Goal: Information Seeking & Learning: Learn about a topic

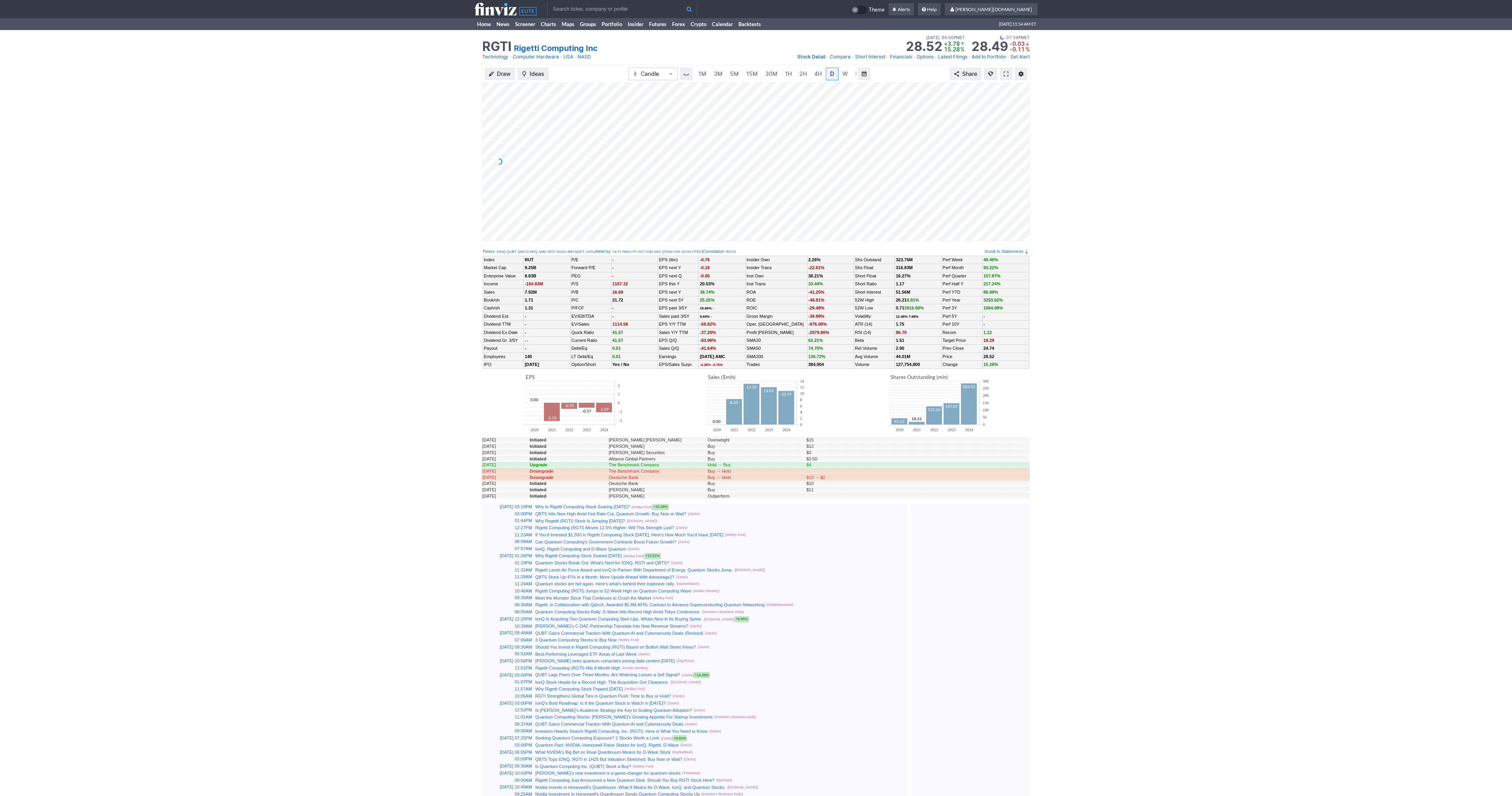
scroll to position [0, 8]
click at [610, 8] on input "text" at bounding box center [622, 9] width 150 height 12
type input "btcusd"
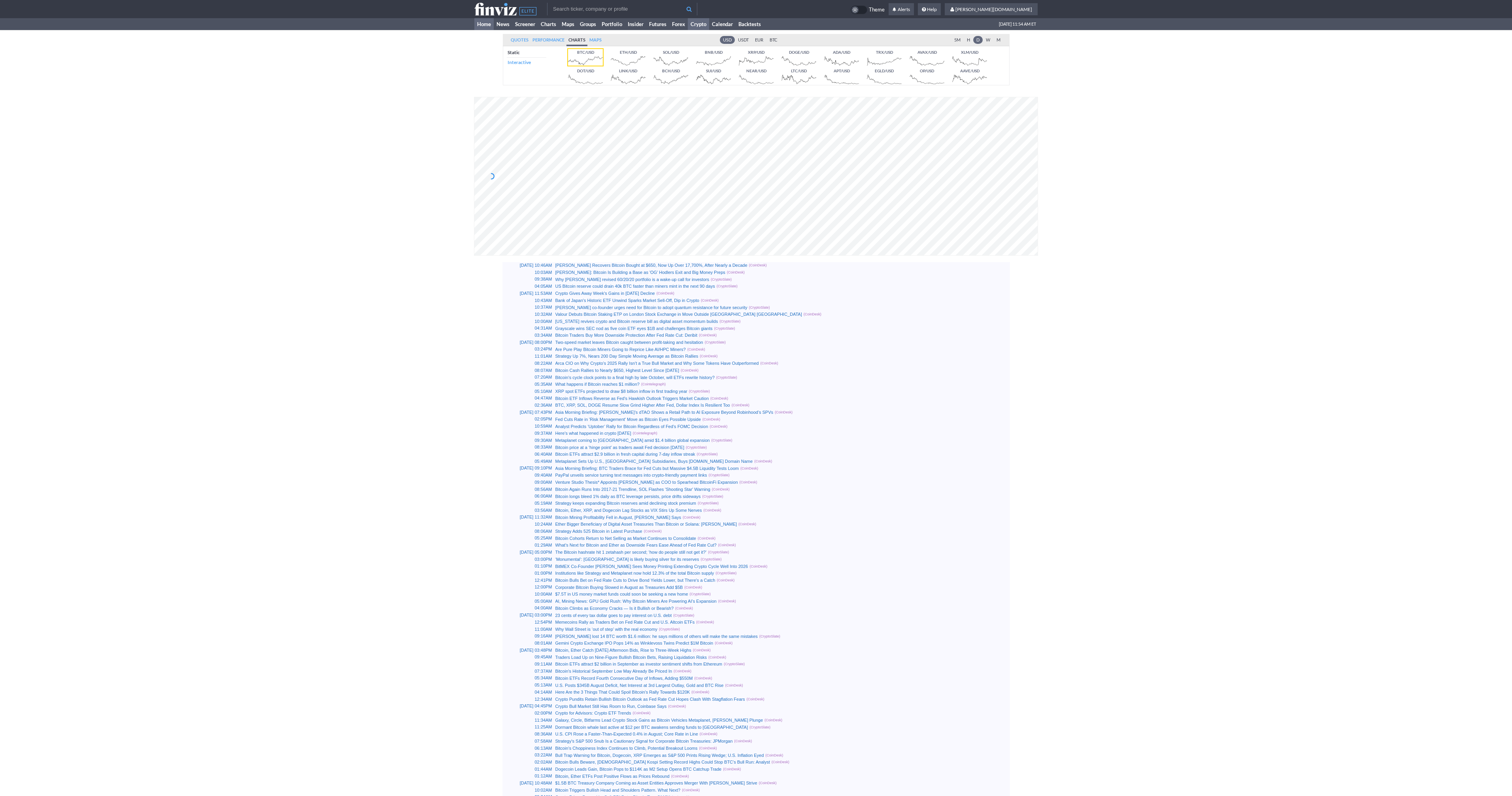
click at [480, 25] on link "Home" at bounding box center [484, 24] width 19 height 12
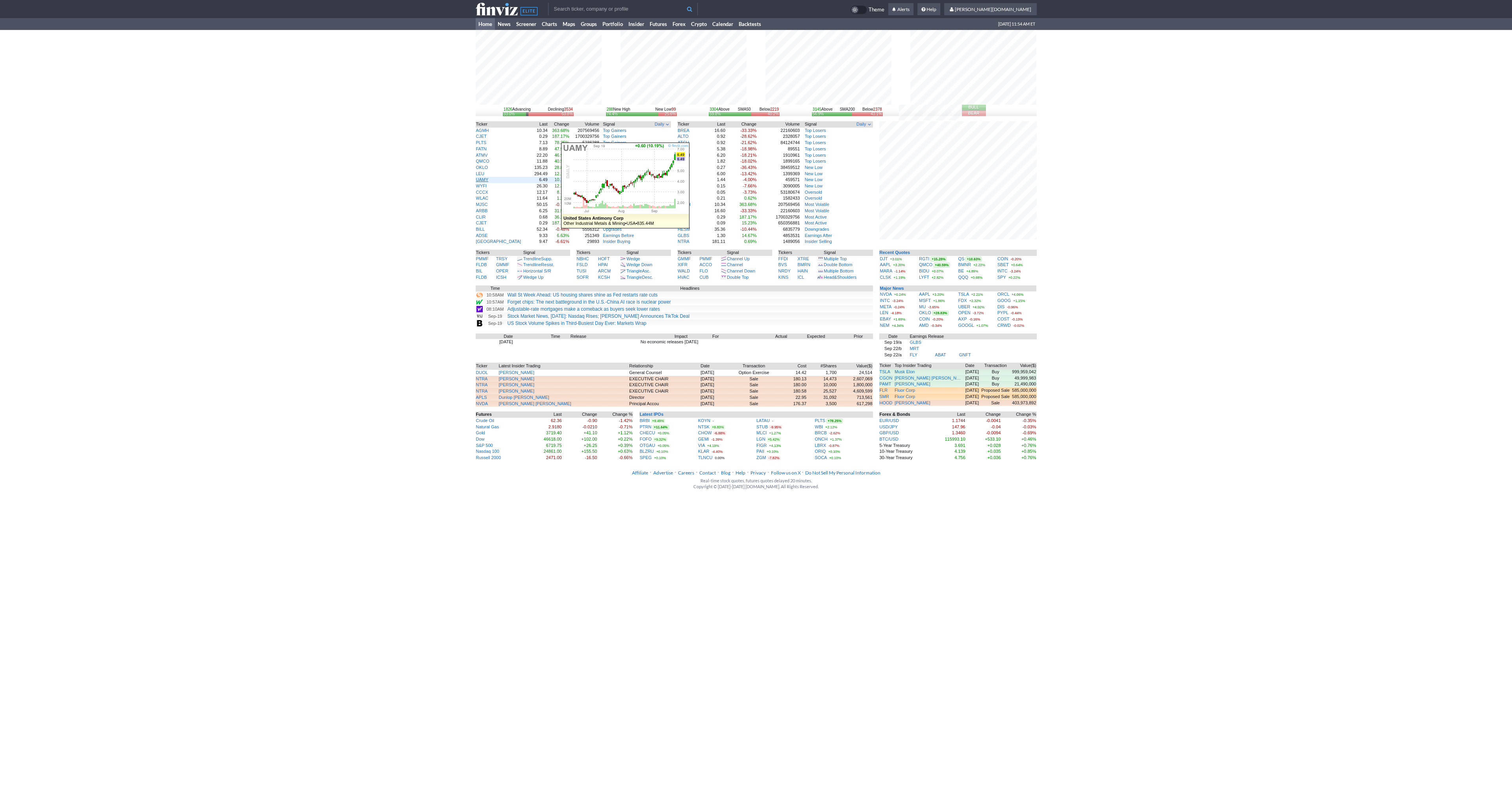
click at [482, 180] on link "UAMY" at bounding box center [482, 180] width 12 height 5
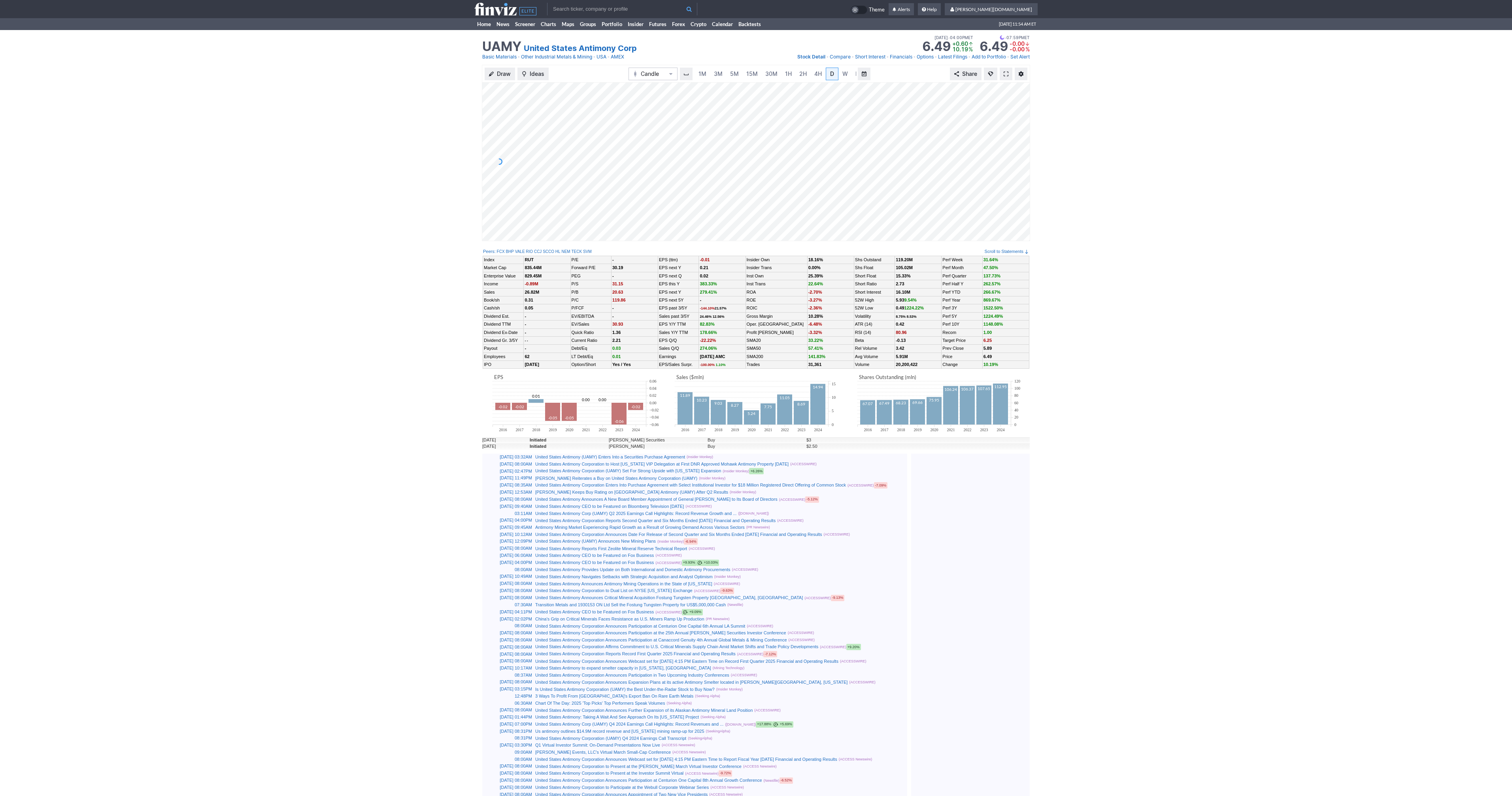
scroll to position [0, 8]
click at [1003, 75] on span at bounding box center [1006, 74] width 5 height 6
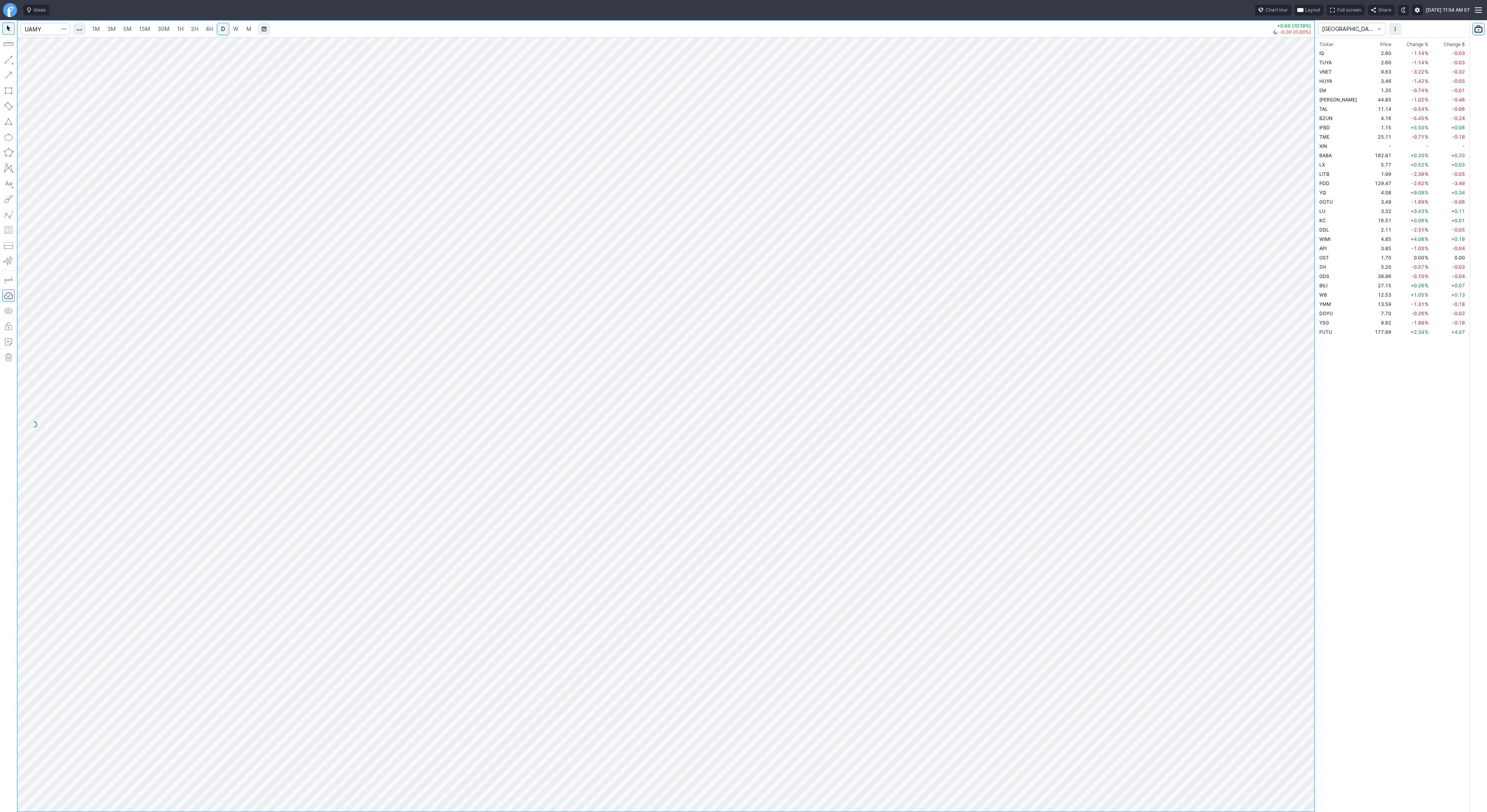
click at [235, 28] on span "W" at bounding box center [236, 28] width 5 height 6
click at [38, 30] on input "Search" at bounding box center [46, 29] width 50 height 12
type input "btcus"
click at [42, 48] on span "@ BTCUS D" at bounding box center [40, 46] width 25 height 6
drag, startPoint x: 1303, startPoint y: 175, endPoint x: 1301, endPoint y: 264, distance: 89.0
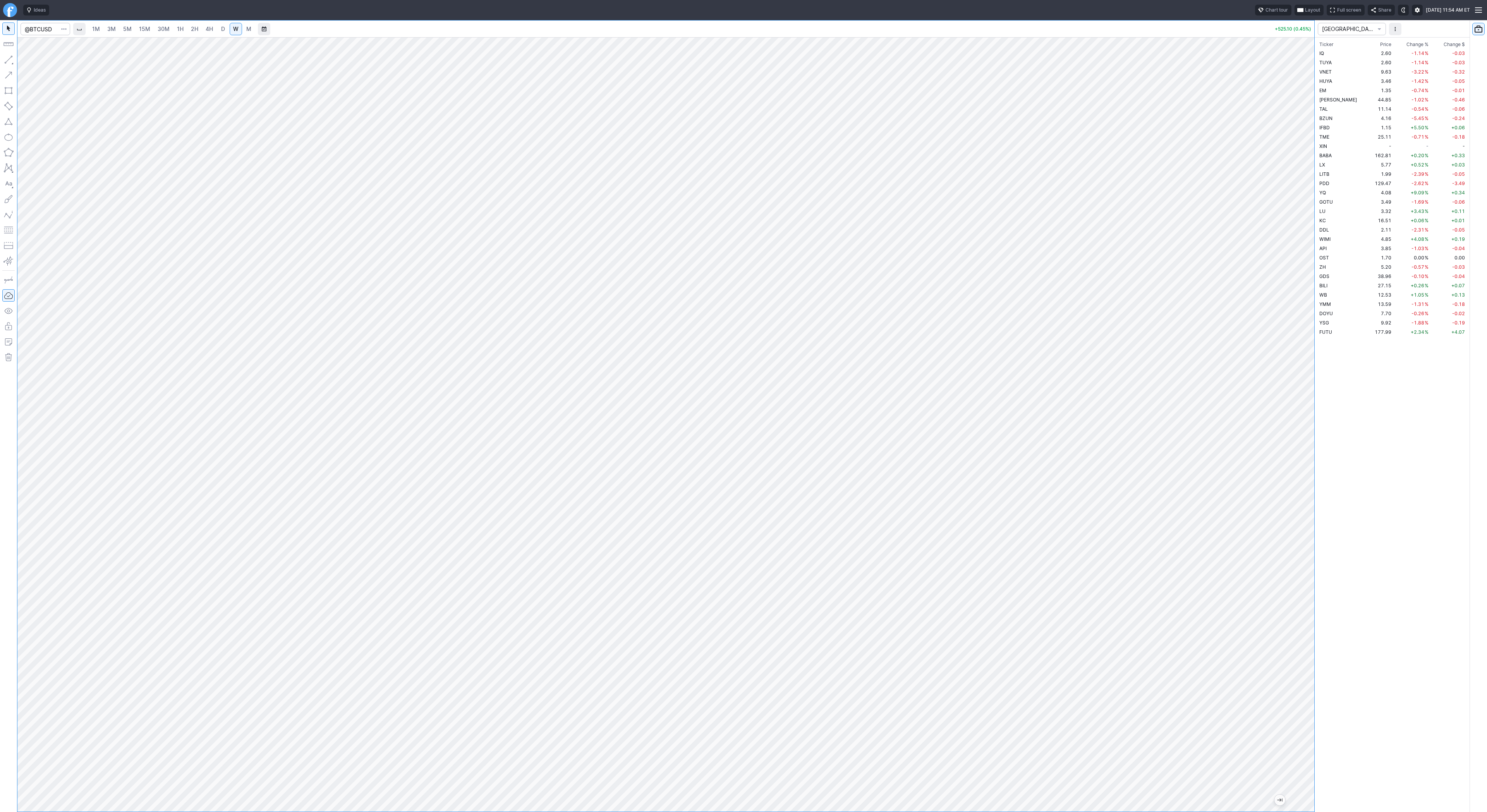
click at [1304, 266] on div at bounding box center [1306, 422] width 16 height 755
click at [111, 30] on span "3M" at bounding box center [111, 28] width 9 height 6
click at [181, 27] on span "1H" at bounding box center [180, 28] width 6 height 6
click at [191, 30] on span "2H" at bounding box center [195, 28] width 8 height 6
click at [45, 30] on input "Search" at bounding box center [46, 29] width 50 height 12
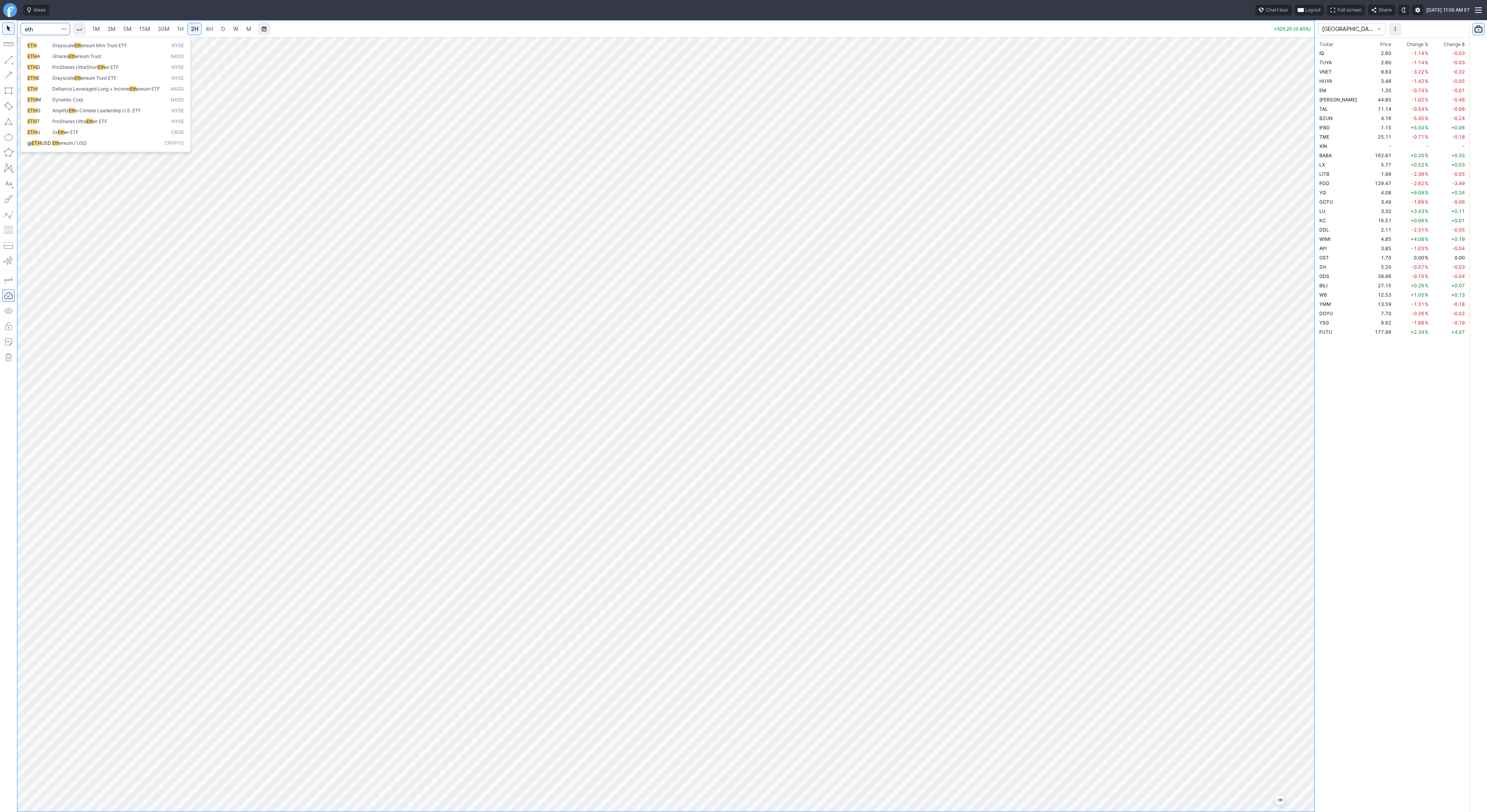
type input "eth"
click at [95, 145] on span "Eth ereum / USD" at bounding box center [107, 143] width 113 height 6
drag, startPoint x: 1310, startPoint y: 272, endPoint x: 1319, endPoint y: 380, distance: 108.4
click at [1320, 383] on div "1M 3M 5M 15M 30M 1H 2H 4H D W M +31.65 (0.71%) CHINA Ticker Price Chg.% Change …" at bounding box center [744, 416] width 1487 height 792
click at [1297, 590] on div at bounding box center [666, 424] width 1297 height 774
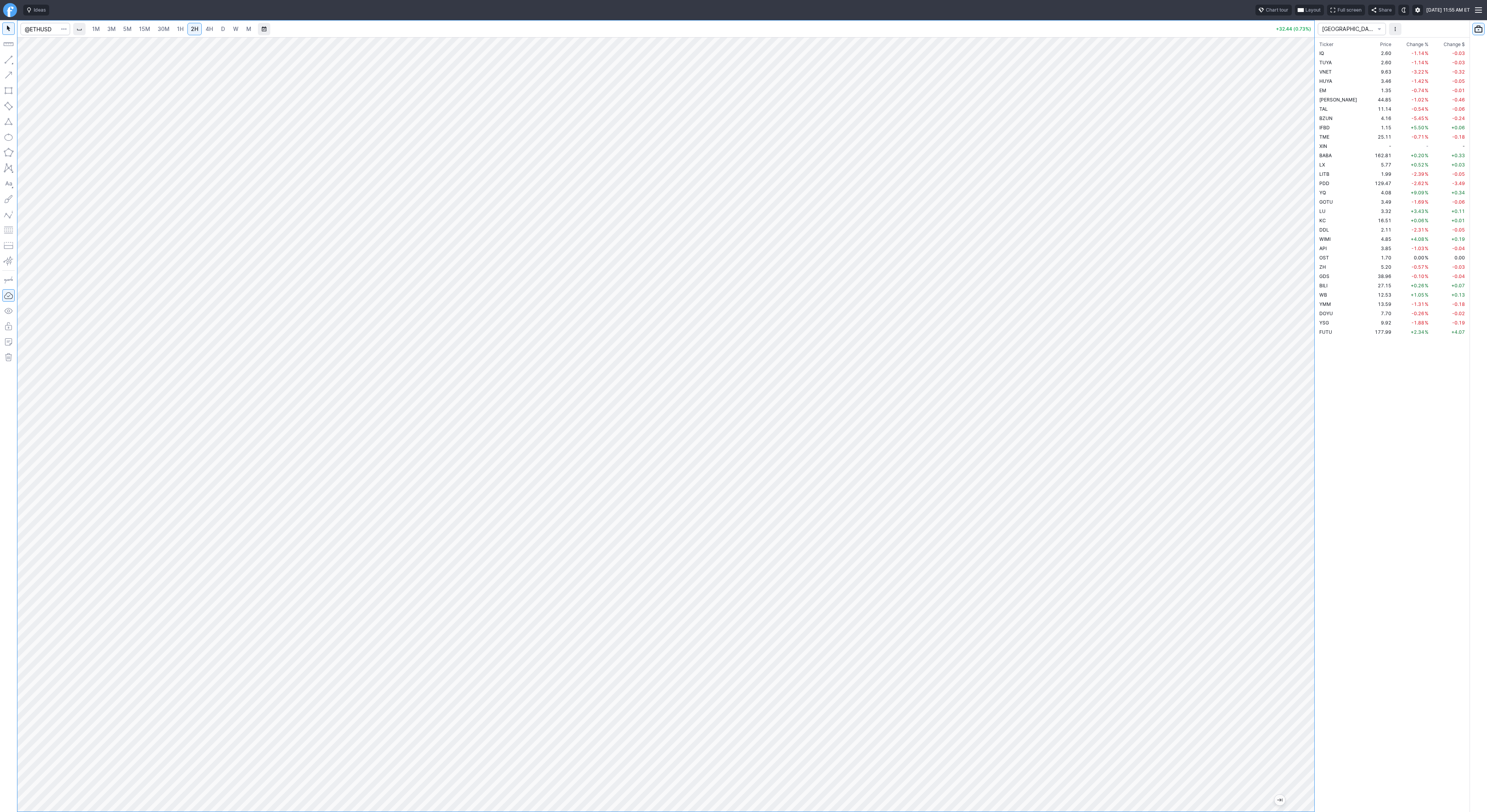
click at [1258, 503] on div at bounding box center [666, 424] width 1297 height 774
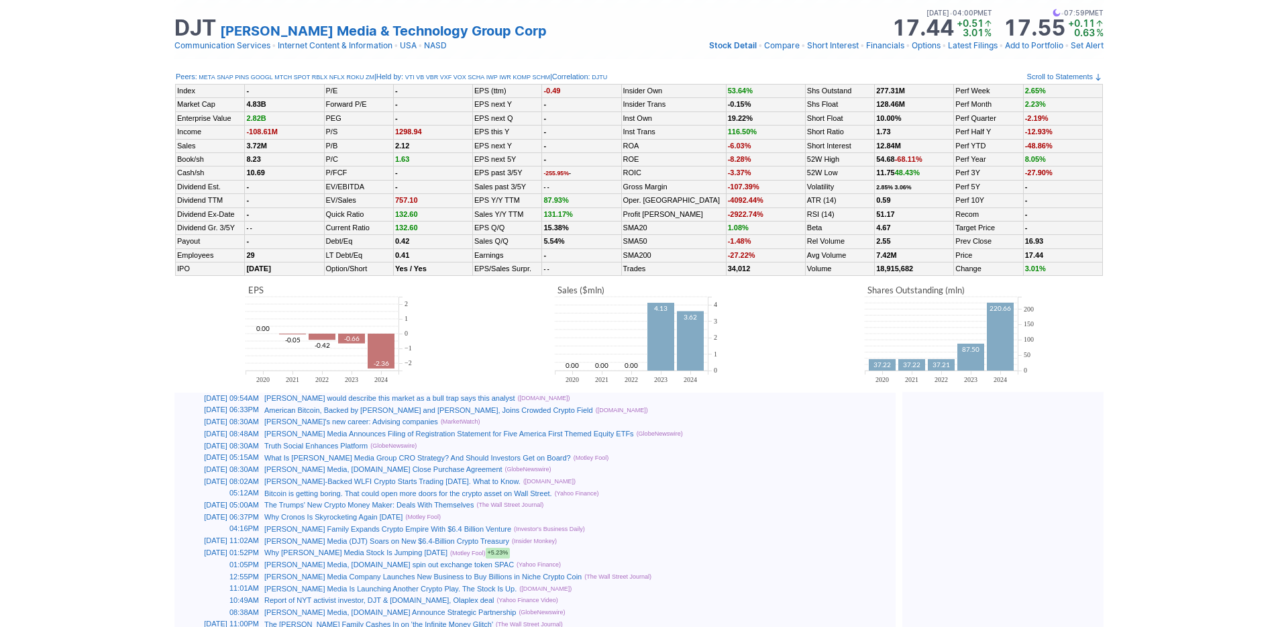
scroll to position [0, 13]
